Goal: Task Accomplishment & Management: Use online tool/utility

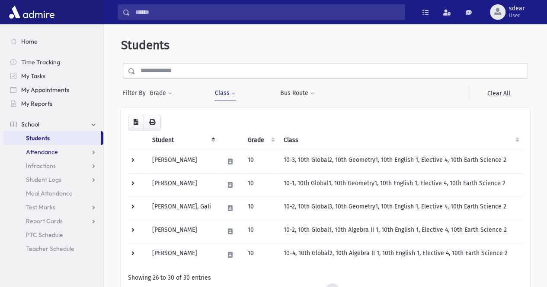
click at [50, 153] on span "Attendance" at bounding box center [42, 152] width 32 height 8
click at [43, 169] on span "Entry" at bounding box center [40, 166] width 15 height 8
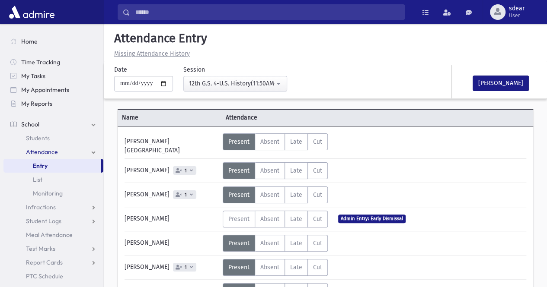
click at [46, 163] on span "Entry" at bounding box center [40, 166] width 15 height 8
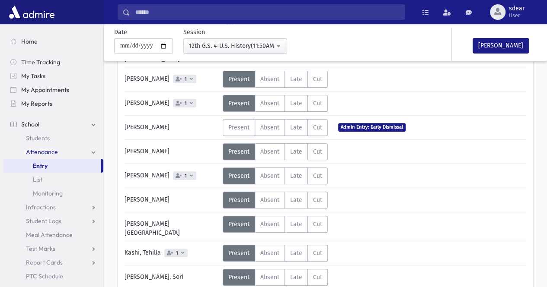
scroll to position [92, 0]
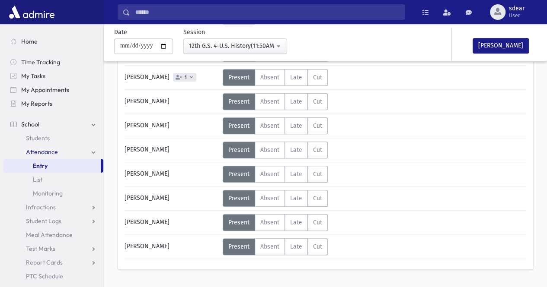
scroll to position [389, 0]
